Goal: Understand process/instructions: Learn how to perform a task or action

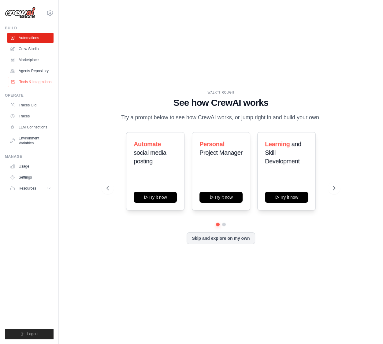
click at [17, 84] on link "Tools & Integrations" at bounding box center [31, 82] width 46 height 10
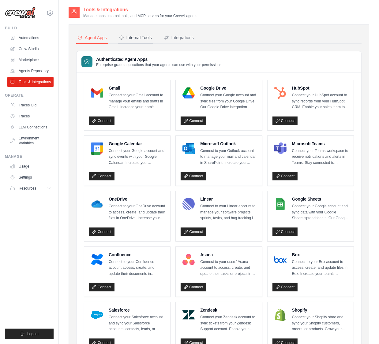
click at [144, 37] on div "Internal Tools" at bounding box center [135, 38] width 33 height 6
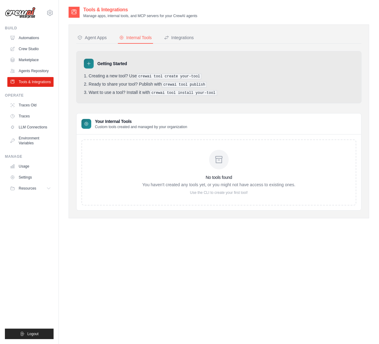
click at [84, 62] on div at bounding box center [89, 64] width 10 height 10
click at [89, 128] on div at bounding box center [86, 124] width 10 height 10
click at [156, 161] on div "No tools found You haven't created any tools yet, or you might not have access …" at bounding box center [218, 172] width 153 height 45
click at [217, 168] on div at bounding box center [219, 160] width 20 height 20
click at [171, 79] on pre "crewai tool create your-tool" at bounding box center [169, 77] width 65 height 6
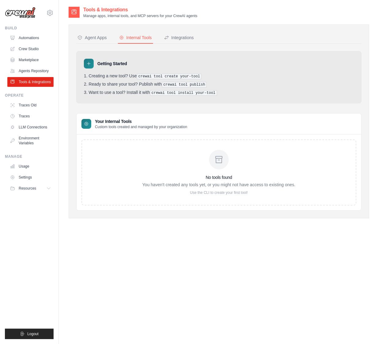
click at [172, 89] on ol "Creating a new tool? Use crewai tool create your-tool Ready to share your tool?…" at bounding box center [219, 84] width 270 height 22
click at [171, 97] on div "Getting Started Creating a new tool? Use crewai tool create your-tool Ready to …" at bounding box center [218, 77] width 285 height 52
click at [191, 37] on div "Integrations" at bounding box center [179, 38] width 30 height 6
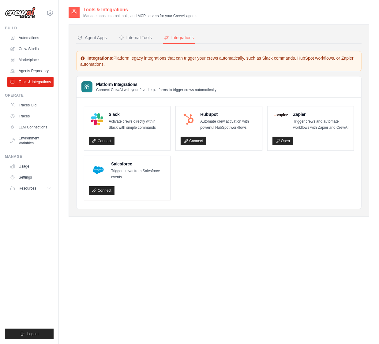
click at [89, 90] on div at bounding box center [86, 86] width 11 height 11
click at [141, 58] on p "Integrations: Platform legacy integrations that can trigger your crews automati…" at bounding box center [218, 61] width 277 height 12
click at [107, 40] on div "Agent Apps" at bounding box center [91, 38] width 29 height 6
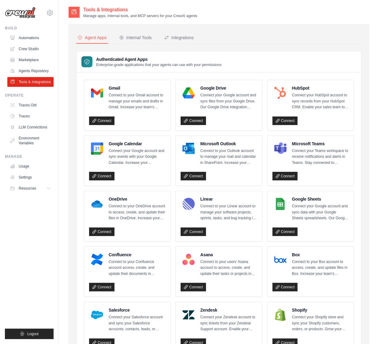
click at [86, 62] on icon at bounding box center [87, 62] width 6 height 6
click at [135, 61] on h3 "Authenticated Agent Apps" at bounding box center [159, 59] width 126 height 6
click at [133, 42] on button "Internal Tools" at bounding box center [135, 38] width 35 height 12
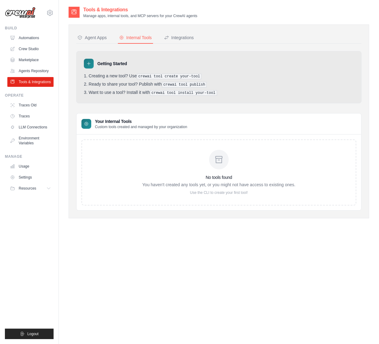
click at [160, 75] on pre "crewai tool create your-tool" at bounding box center [169, 77] width 65 height 6
drag, startPoint x: 132, startPoint y: 77, endPoint x: 207, endPoint y: 68, distance: 75.0
click at [207, 68] on div "Getting Started Creating a new tool? Use crewai tool create your-tool Ready to …" at bounding box center [218, 77] width 285 height 52
click at [199, 110] on div "Getting Started Creating a new tool? Use crewai tool create your-tool Ready to …" at bounding box center [218, 131] width 285 height 160
click at [217, 168] on div at bounding box center [219, 160] width 20 height 20
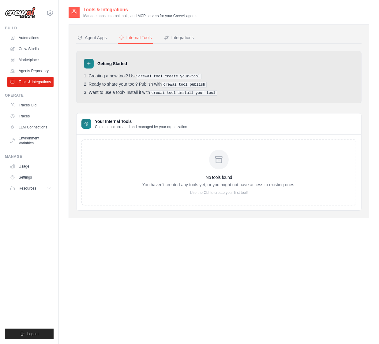
click at [156, 163] on div "No tools found You haven't created any tools yet, or you might not have access …" at bounding box center [218, 172] width 153 height 45
